Goal: Task Accomplishment & Management: Manage account settings

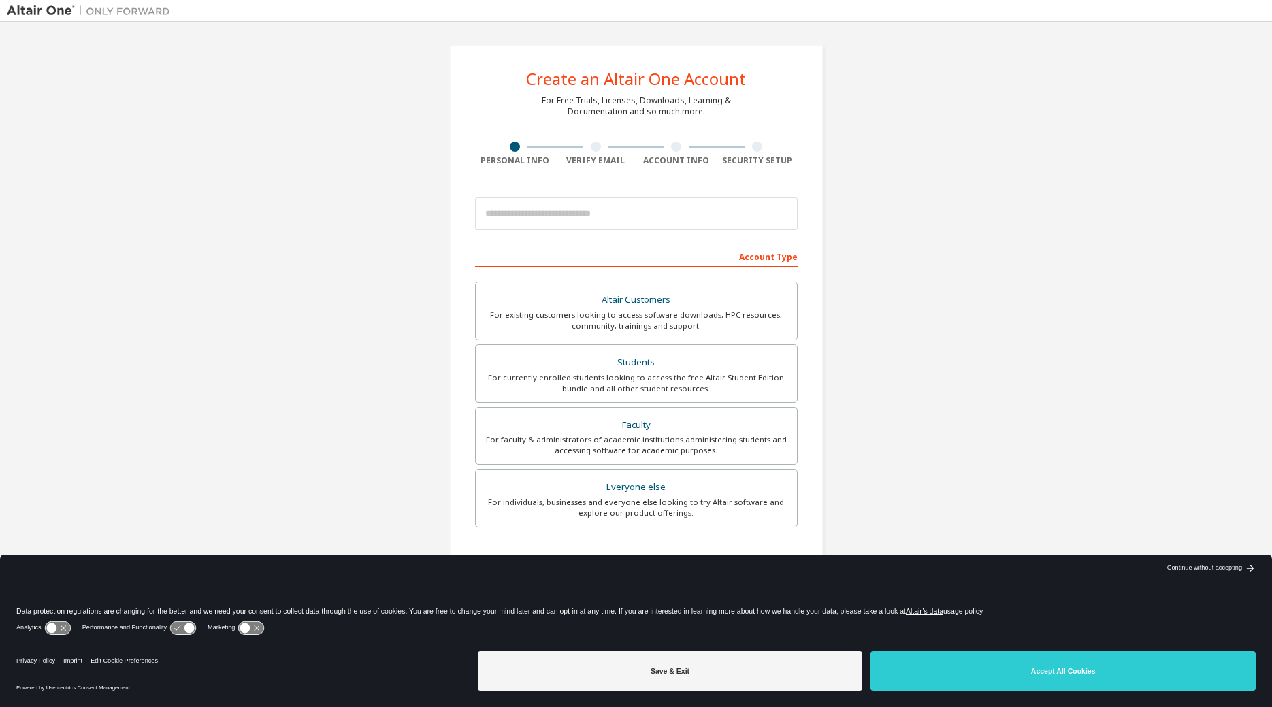
click at [976, 660] on button "Accept All Cookies" at bounding box center [1062, 670] width 385 height 39
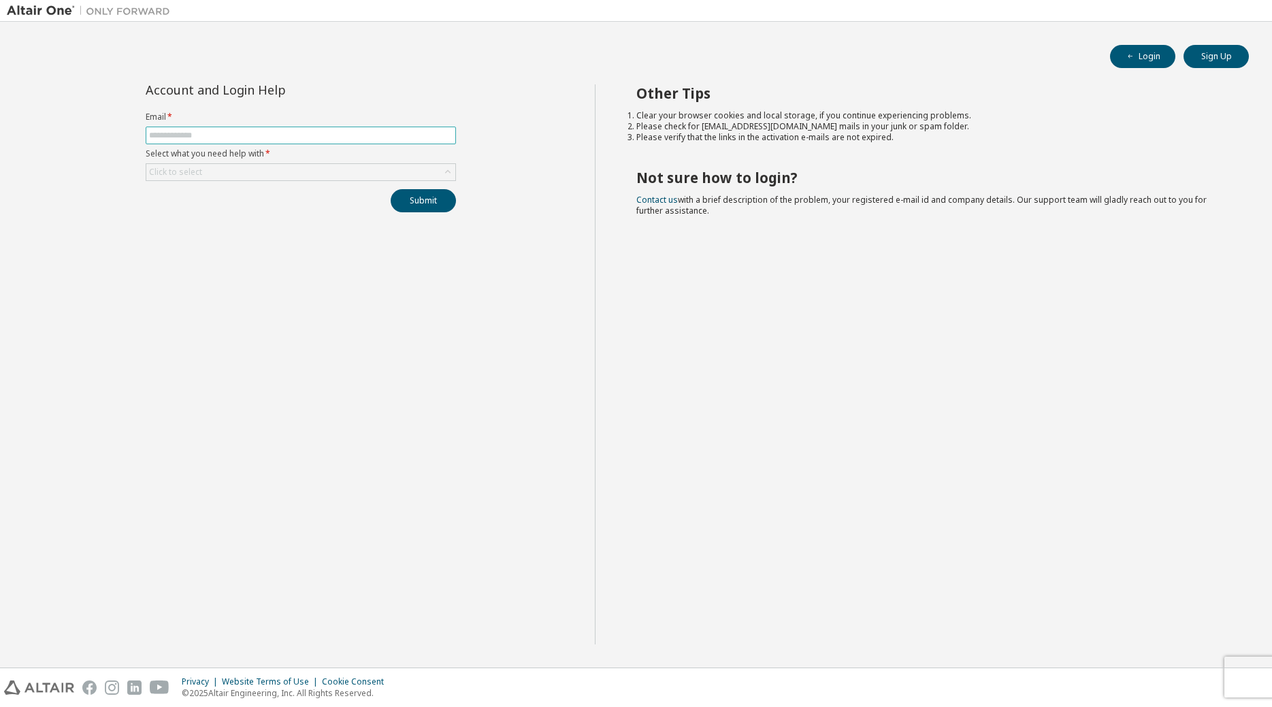
click at [234, 134] on input "text" at bounding box center [300, 135] width 303 height 11
type input "**********"
click at [237, 172] on div "Click to select" at bounding box center [300, 172] width 309 height 16
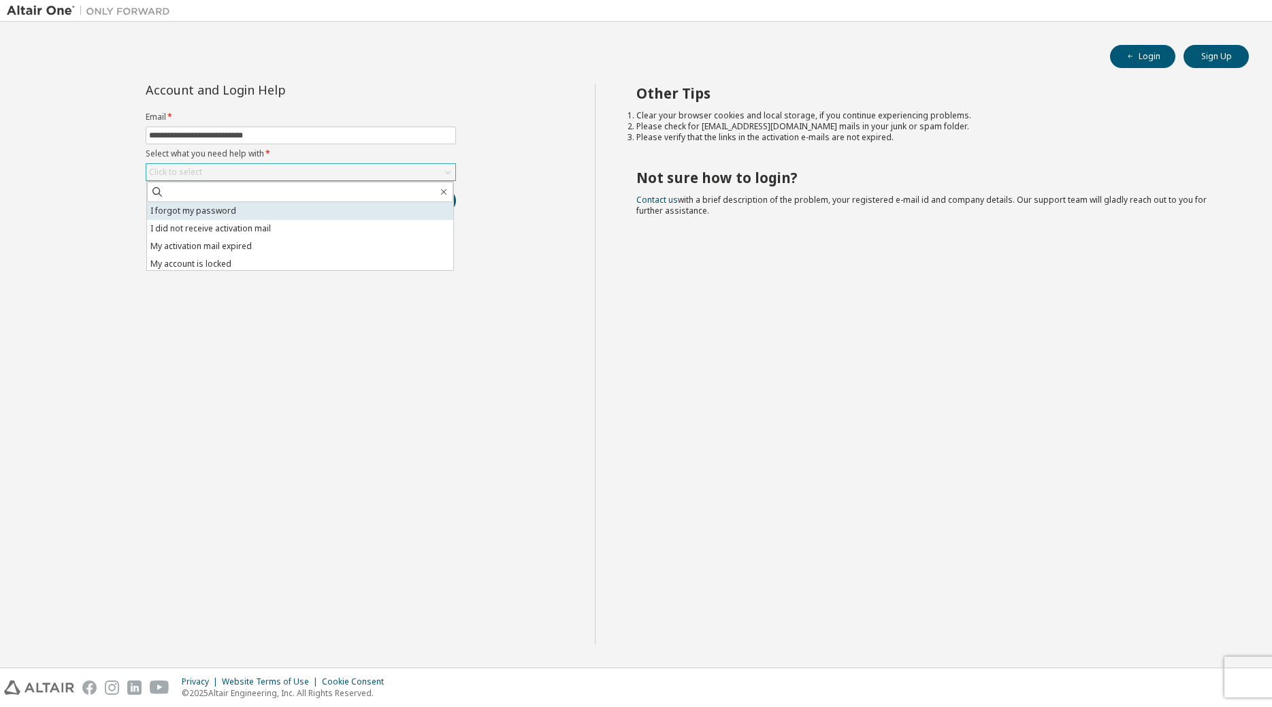
click at [242, 211] on li "I forgot my password" at bounding box center [300, 211] width 306 height 18
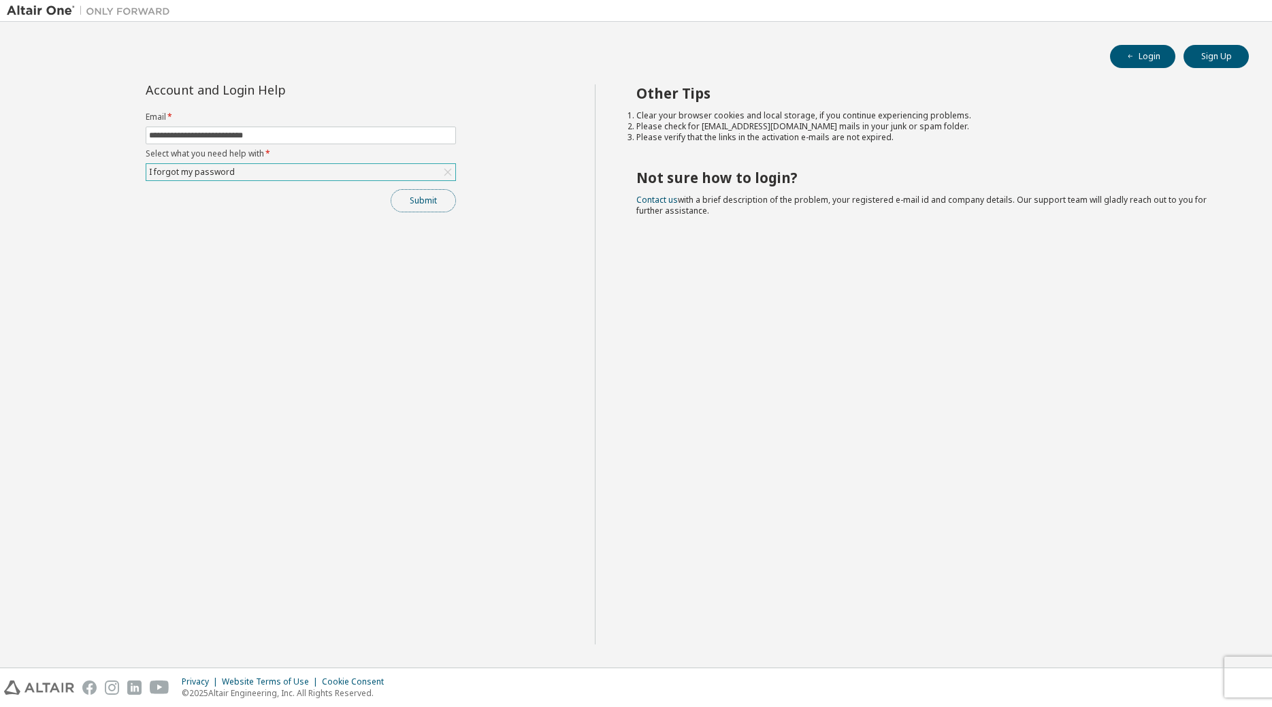
click at [433, 209] on button "Submit" at bounding box center [423, 200] width 65 height 23
click at [1143, 56] on button "Login" at bounding box center [1142, 56] width 65 height 23
